Goal: Subscribe to service/newsletter

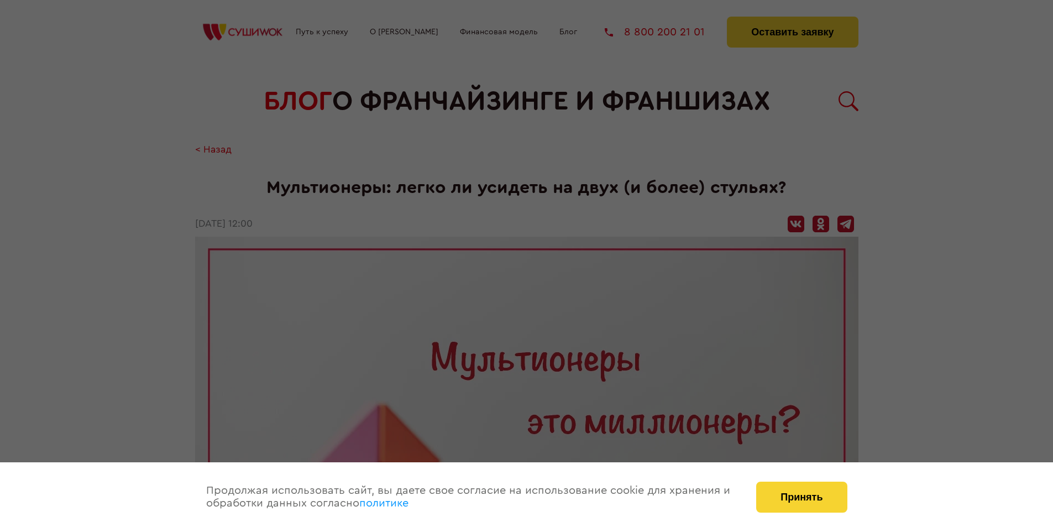
scroll to position [1282, 0]
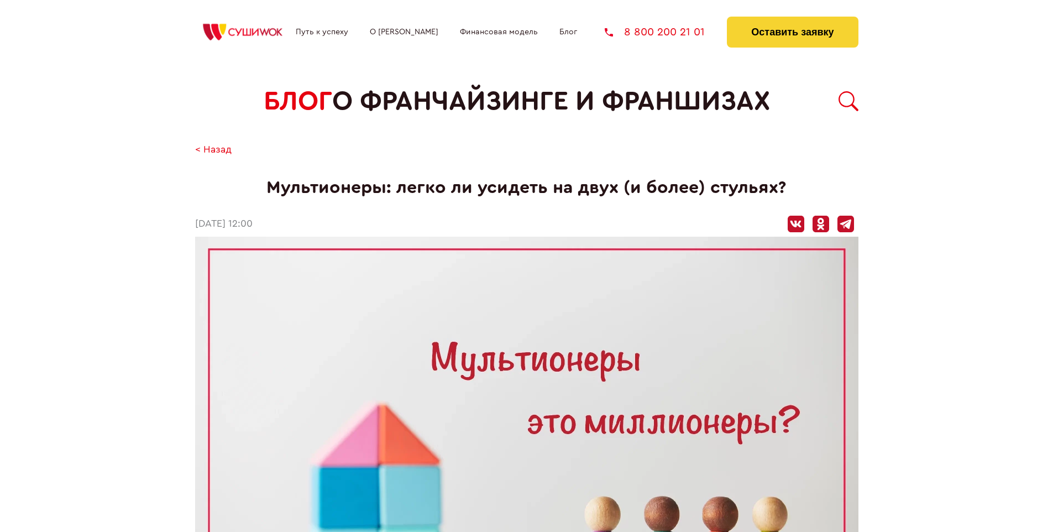
scroll to position [1282, 0]
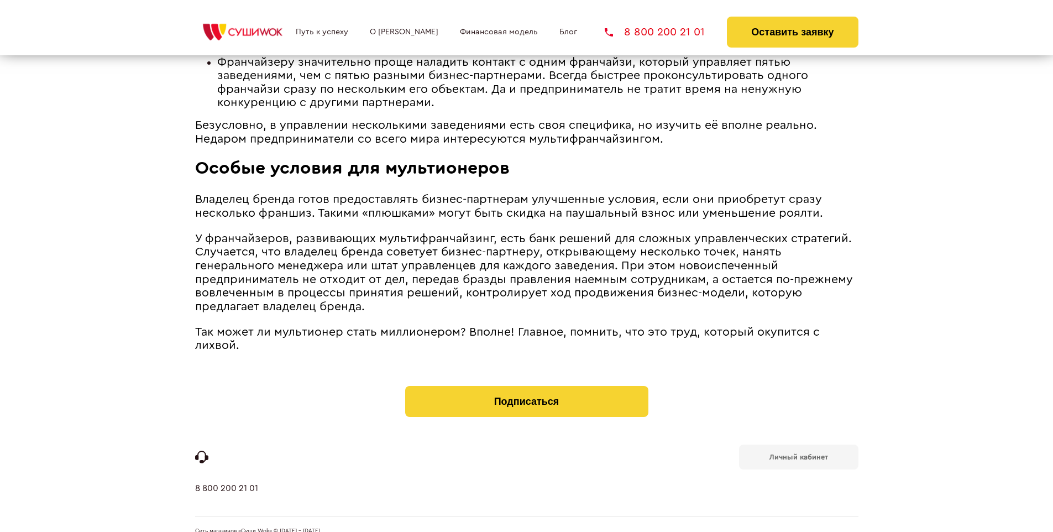
click at [798, 453] on b "Личный кабинет" at bounding box center [798, 456] width 59 height 7
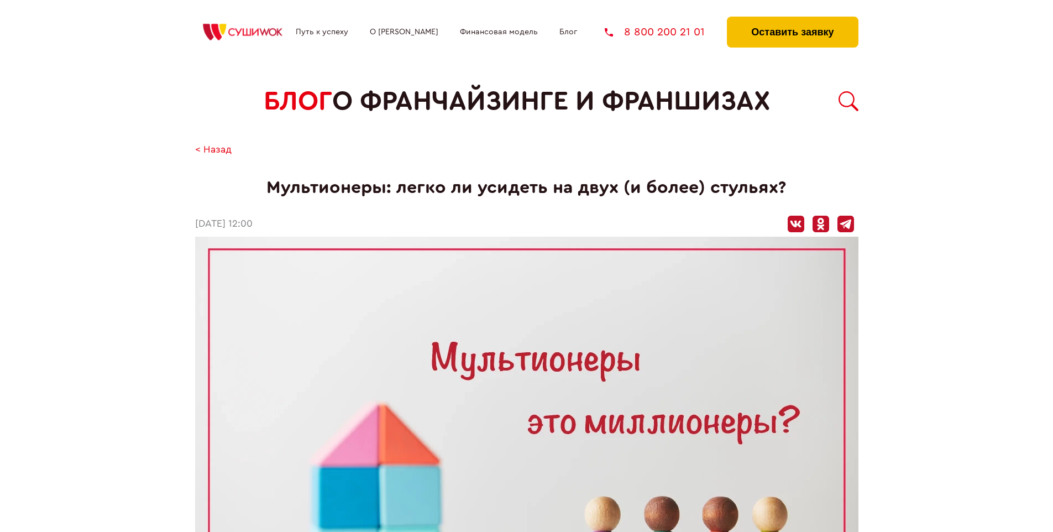
click at [792, 19] on button "Оставить заявку" at bounding box center [792, 32] width 131 height 31
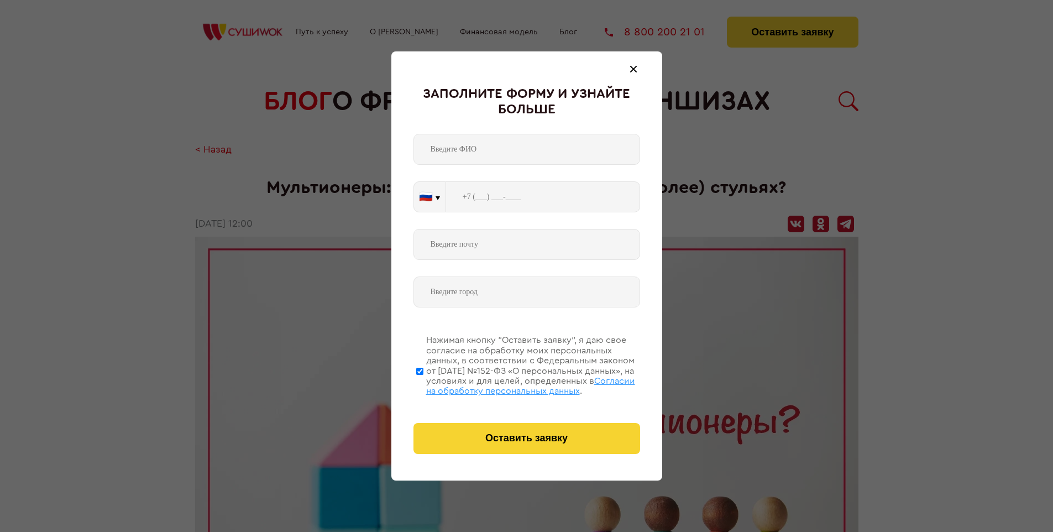
click at [512, 384] on span "Согласии на обработку персональных данных" at bounding box center [530, 385] width 209 height 19
click at [423, 384] on input "Нажимая кнопку “Оставить заявку”, я даю свое согласие на обработку моих персона…" at bounding box center [419, 371] width 7 height 88
checkbox input "false"
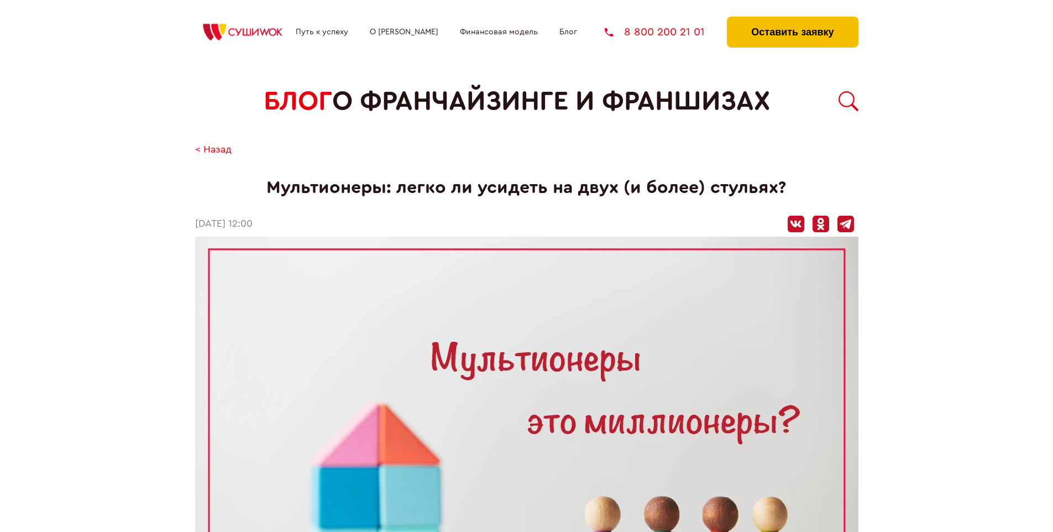
click at [792, 19] on button "Оставить заявку" at bounding box center [792, 32] width 131 height 31
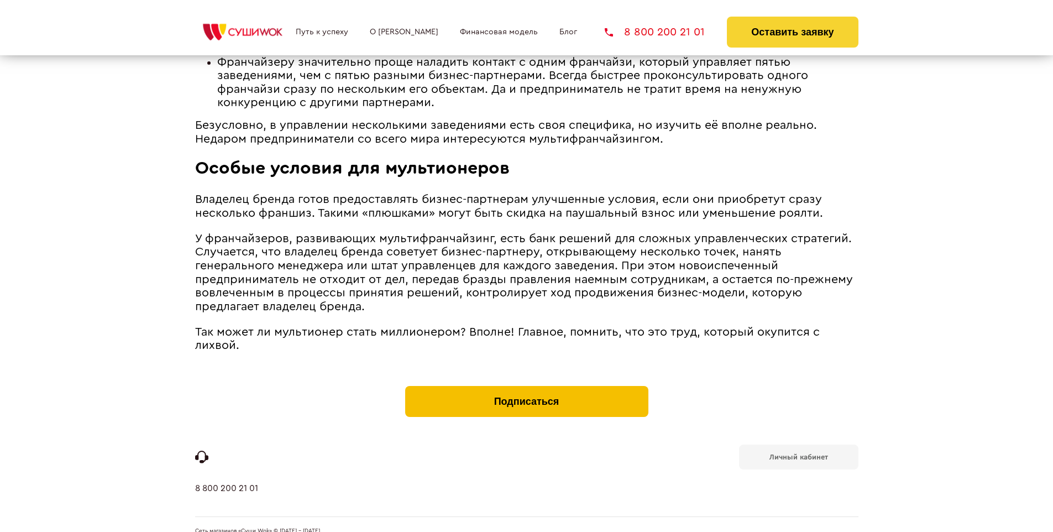
click at [526, 386] on button "Подписаться" at bounding box center [526, 401] width 243 height 31
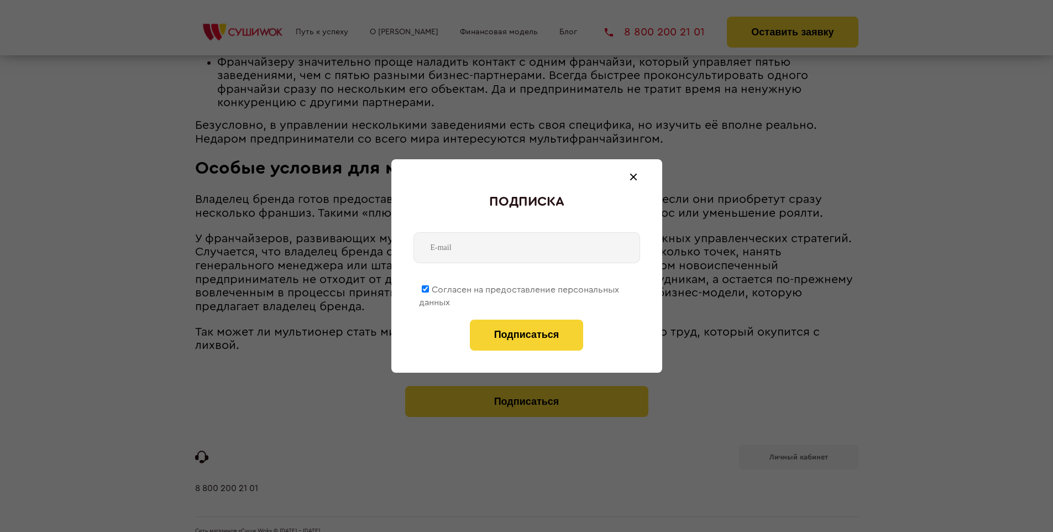
click at [519, 287] on span "Согласен на предоставление персональных данных" at bounding box center [519, 296] width 200 height 22
click at [429, 287] on input "Согласен на предоставление персональных данных" at bounding box center [425, 288] width 7 height 7
checkbox input "false"
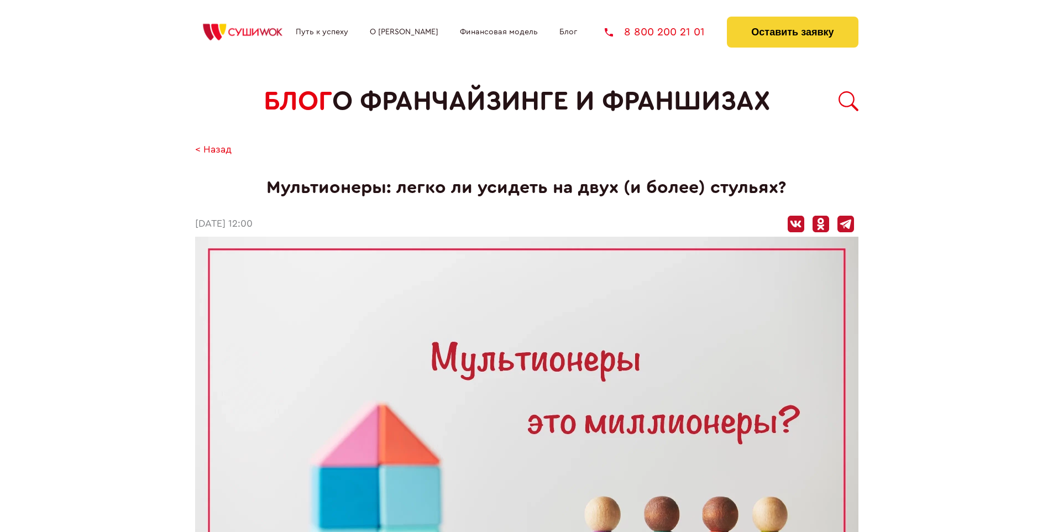
scroll to position [1282, 0]
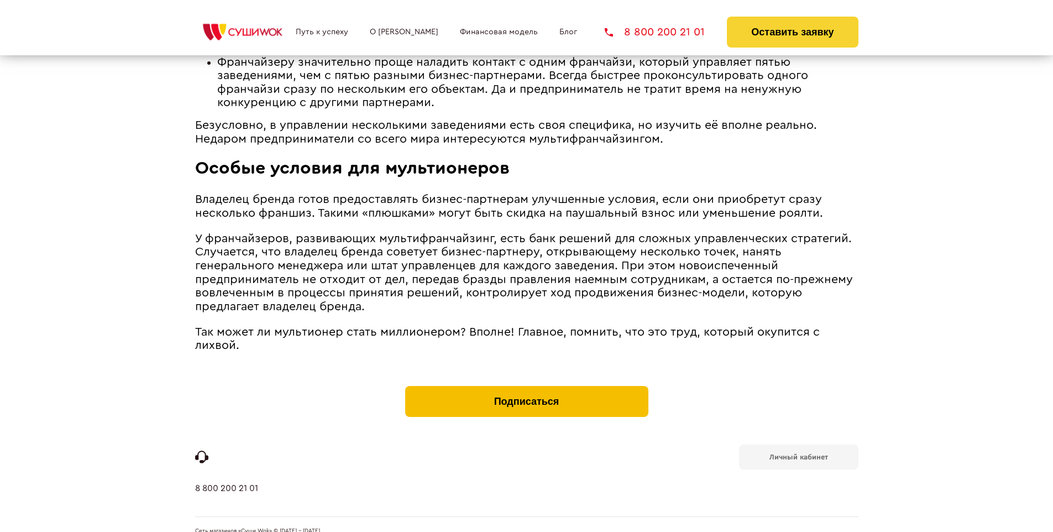
click at [526, 386] on button "Подписаться" at bounding box center [526, 401] width 243 height 31
